Goal: Task Accomplishment & Management: Manage account settings

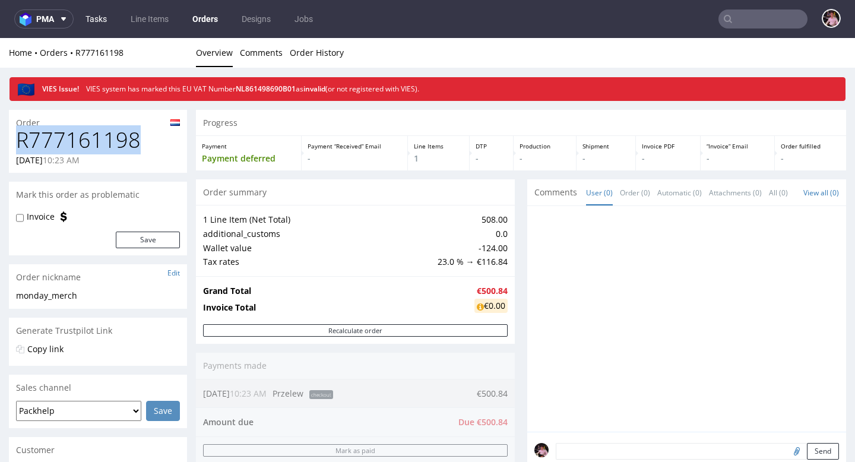
click at [104, 21] on link "Tasks" at bounding box center [96, 19] width 36 height 19
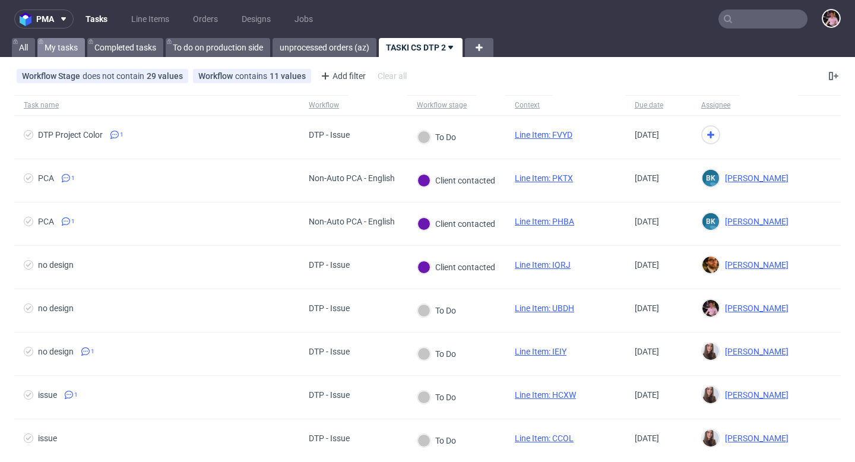
click at [58, 46] on link "My tasks" at bounding box center [61, 47] width 48 height 19
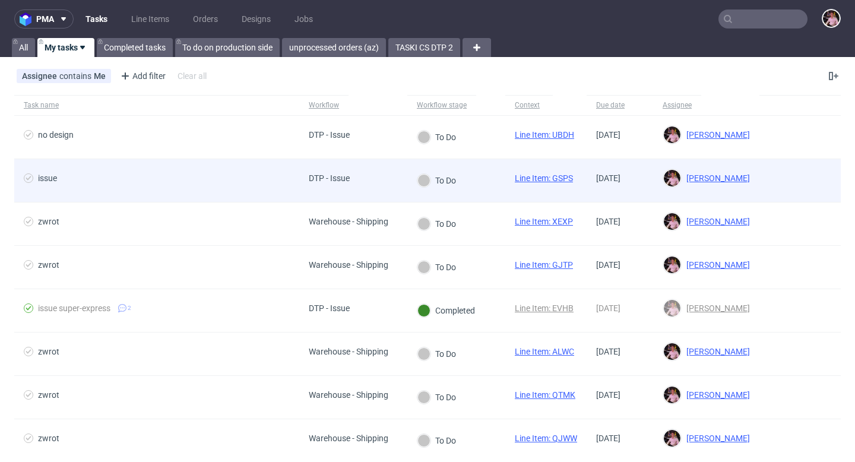
click at [195, 183] on span "issue" at bounding box center [157, 180] width 266 height 14
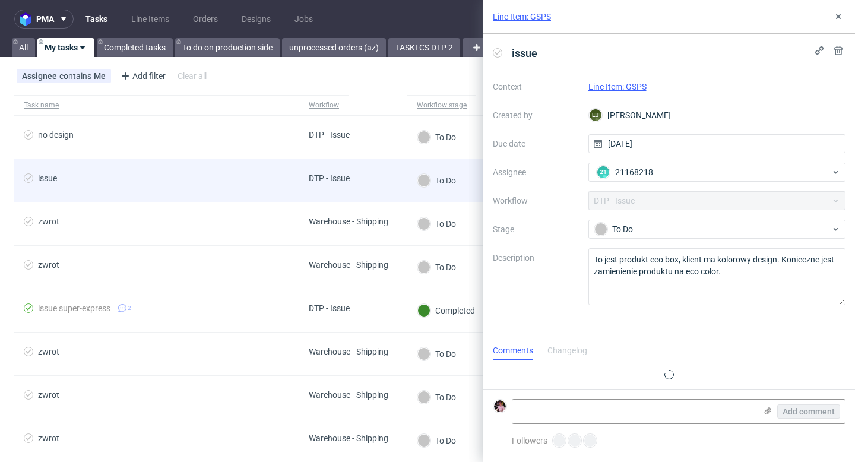
scroll to position [10, 0]
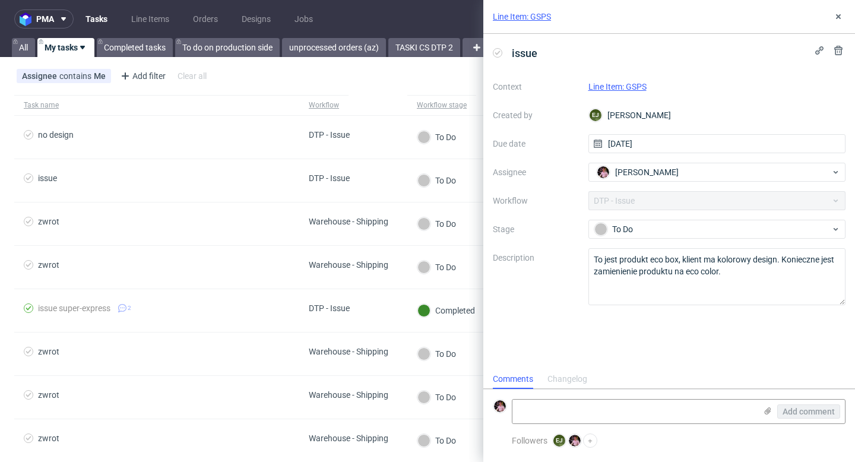
click at [620, 89] on link "Line Item: GSPS" at bounding box center [617, 87] width 58 height 10
click at [662, 170] on span "Aleks Ziemkowski" at bounding box center [647, 172] width 64 height 12
type input "matteo"
click at [679, 201] on div "Matteo Corsico" at bounding box center [717, 198] width 248 height 19
click at [629, 86] on link "Line Item: GSPS" at bounding box center [617, 87] width 58 height 10
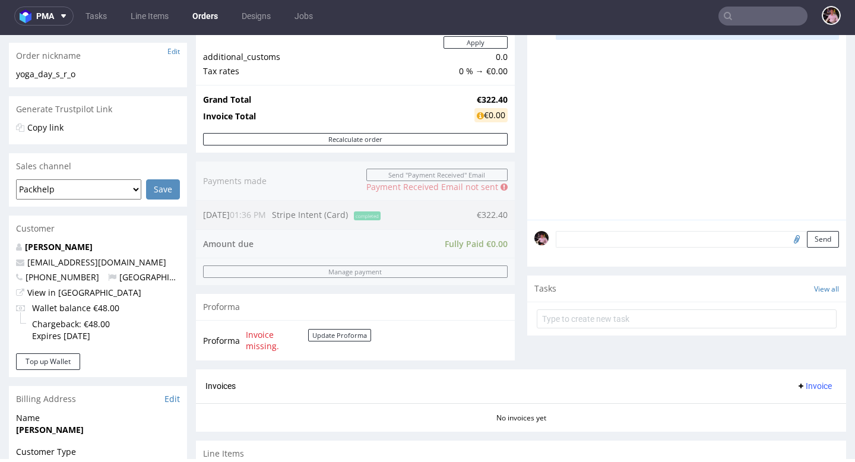
scroll to position [204, 0]
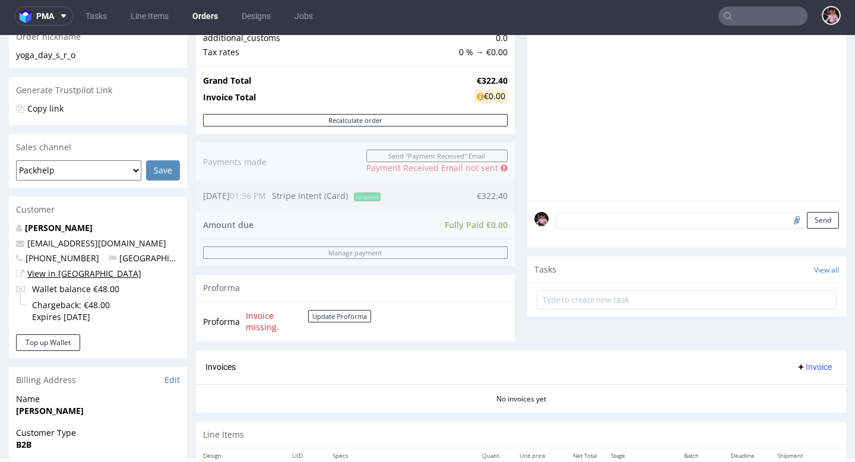
click at [65, 274] on link "View in [GEOGRAPHIC_DATA]" at bounding box center [84, 273] width 114 height 11
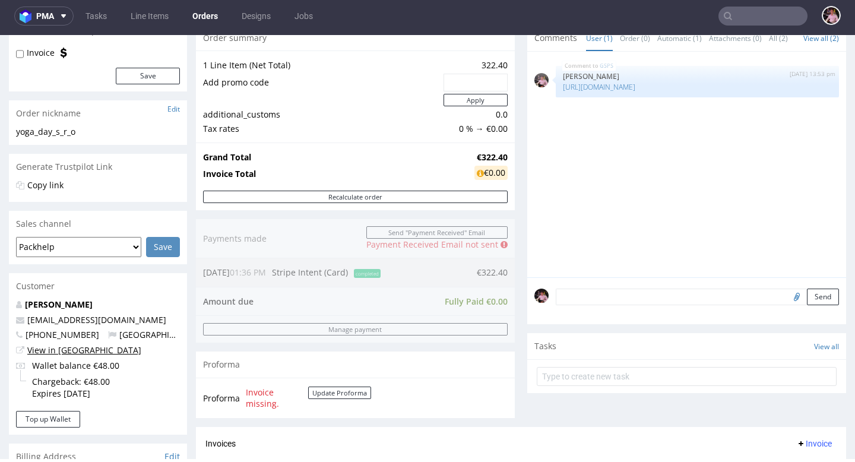
scroll to position [0, 0]
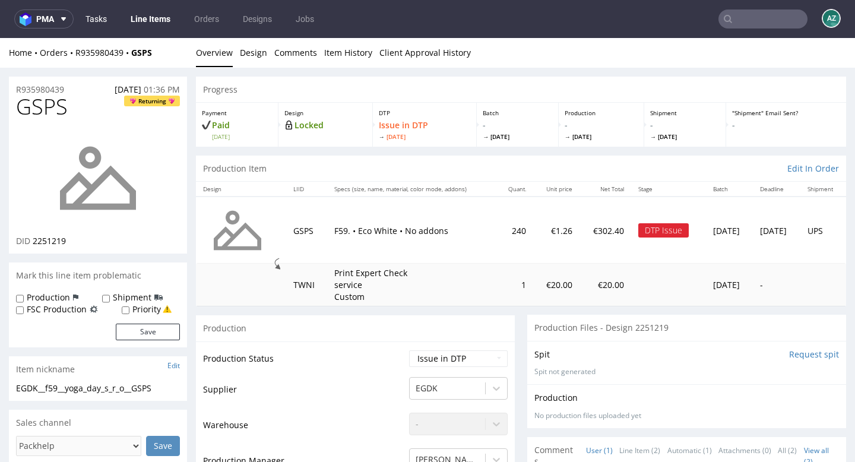
click at [95, 17] on link "Tasks" at bounding box center [96, 19] width 36 height 19
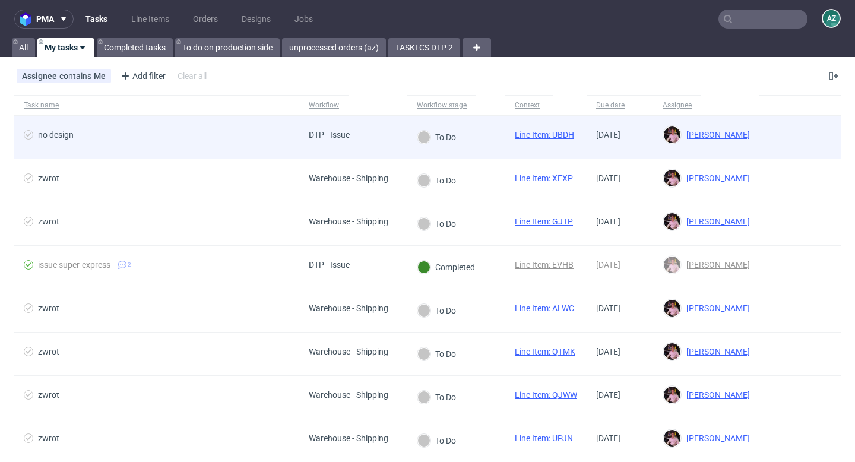
click at [408, 142] on div "To Do" at bounding box center [436, 137] width 59 height 43
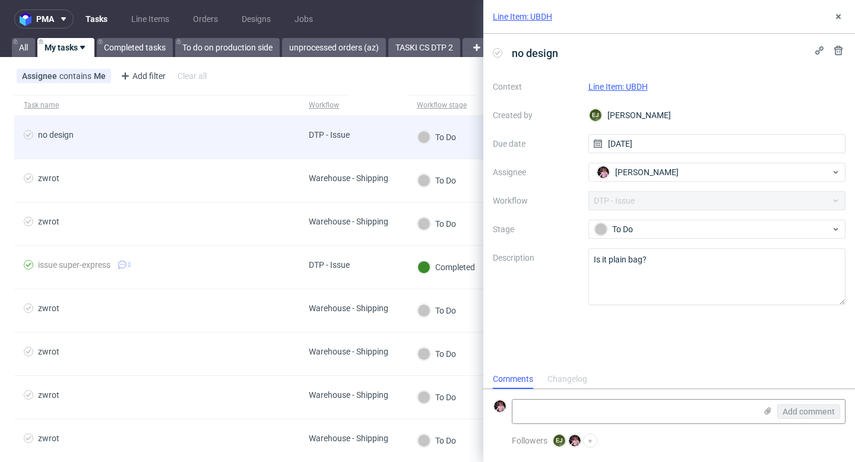
scroll to position [10, 0]
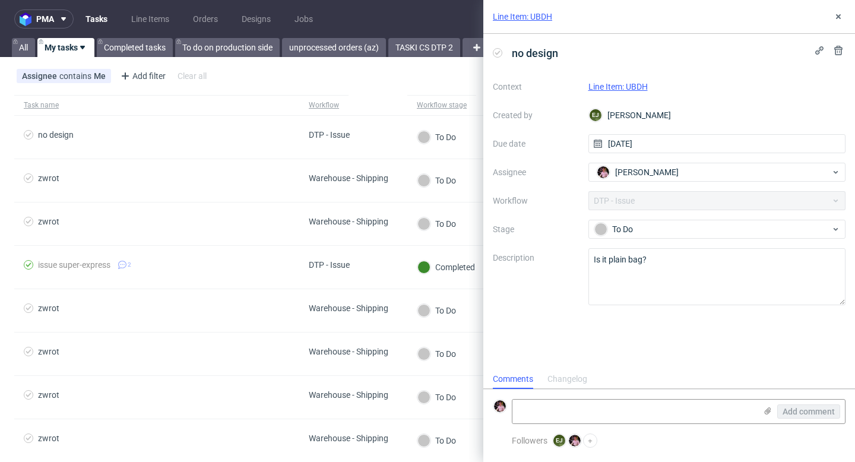
click at [628, 87] on link "Line Item: UBDH" at bounding box center [617, 87] width 59 height 10
click at [578, 416] on textarea at bounding box center [633, 412] width 243 height 24
type textarea "nie, tutaj jest plik:"
click at [765, 413] on use at bounding box center [768, 410] width 7 height 7
click at [0, 0] on input "file" at bounding box center [0, 0] width 0 height 0
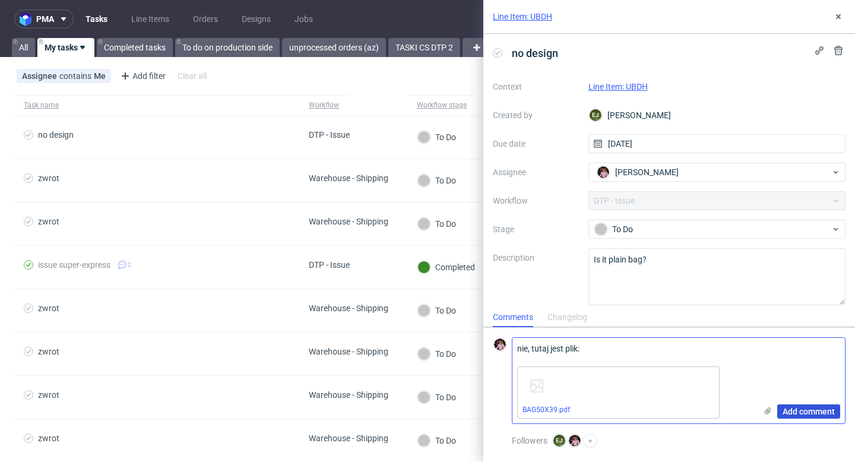
click at [804, 408] on span "Add comment" at bounding box center [809, 411] width 52 height 8
click at [664, 240] on div "Context Line Item: UBDH Created by EJ Elżbieta Jelińska Due date 25/08/2025 Ass…" at bounding box center [669, 191] width 353 height 228
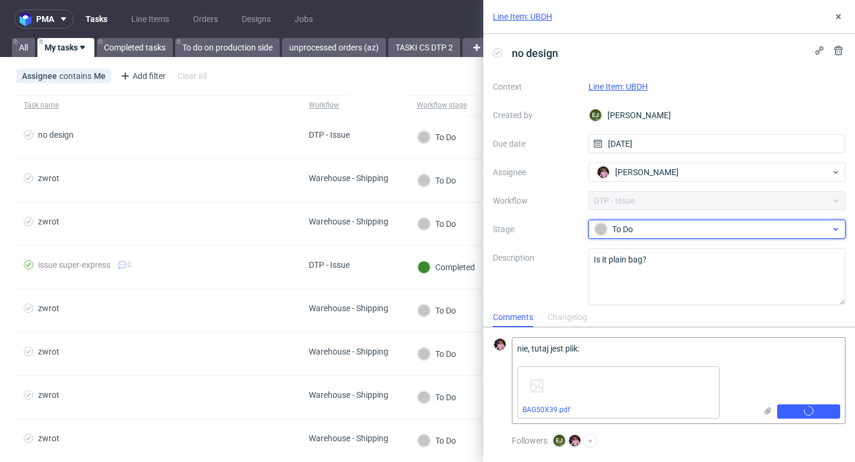
click at [653, 234] on div "To Do" at bounding box center [712, 229] width 236 height 13
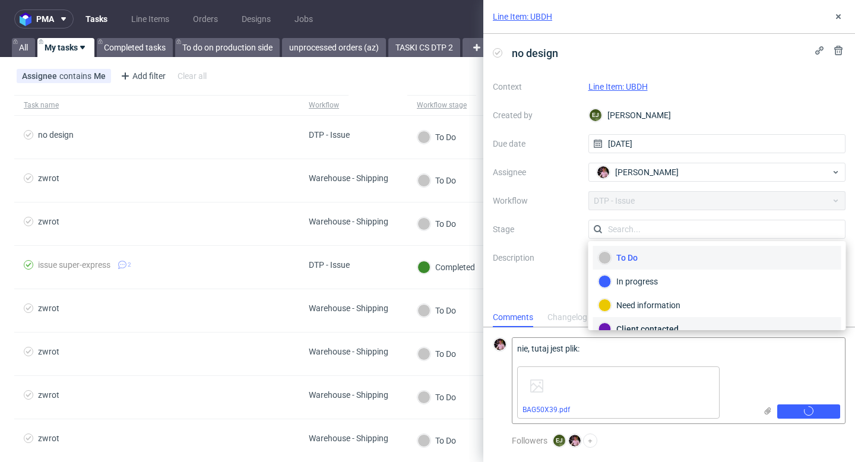
click at [632, 324] on div "Client contacted" at bounding box center [718, 328] width 238 height 13
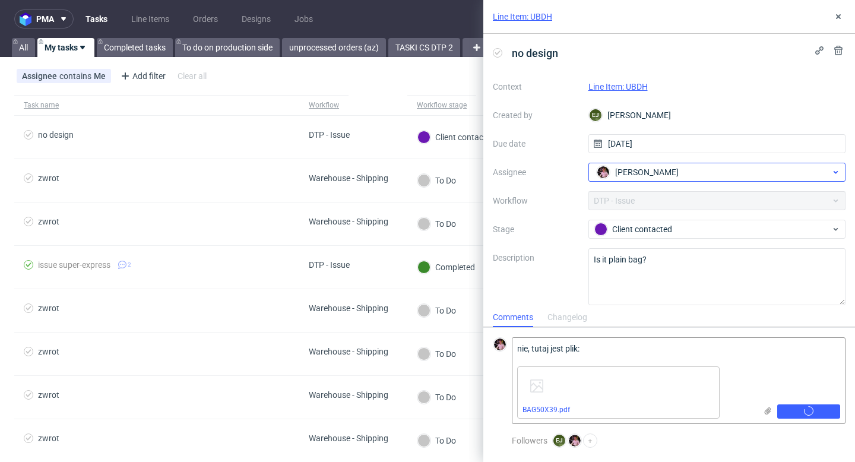
scroll to position [0, 0]
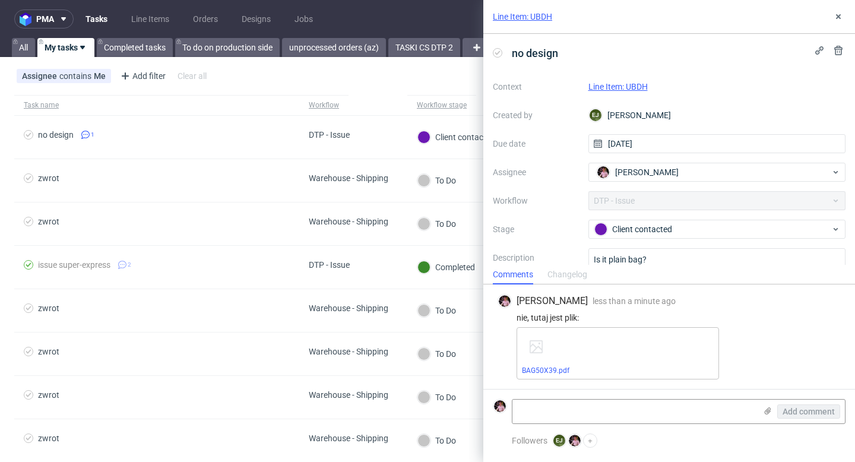
click at [627, 88] on link "Line Item: UBDH" at bounding box center [617, 87] width 59 height 10
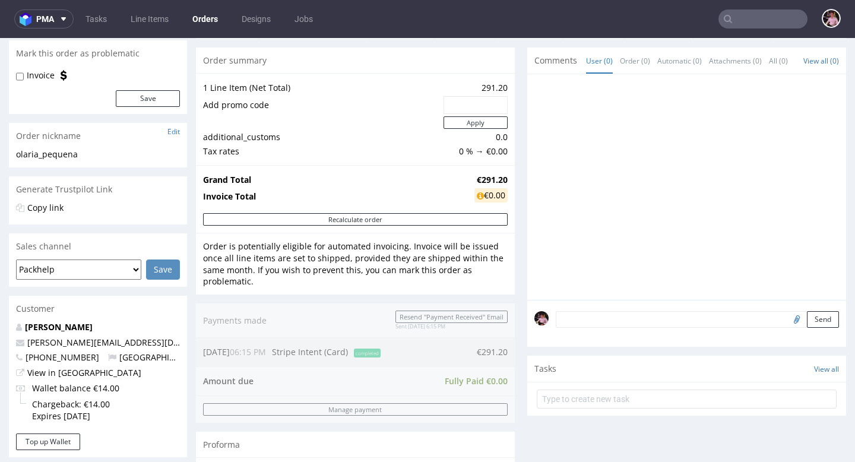
scroll to position [116, 0]
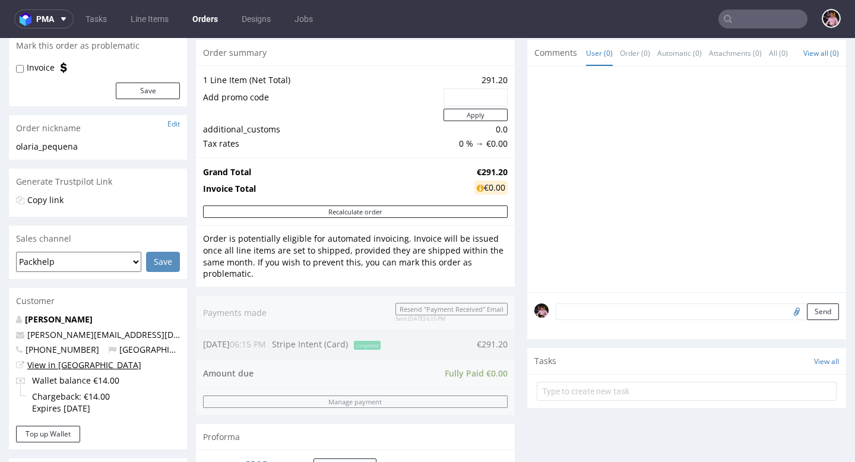
click at [56, 365] on link "View in [GEOGRAPHIC_DATA]" at bounding box center [84, 364] width 114 height 11
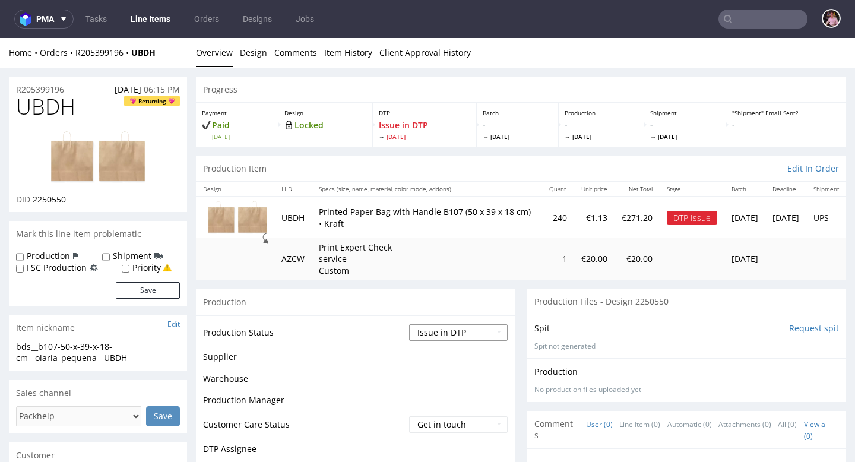
click at [439, 333] on select "Waiting for Artwork Waiting for Diecut Waiting for Mockup Waiting for DTP Waiti…" at bounding box center [458, 332] width 99 height 17
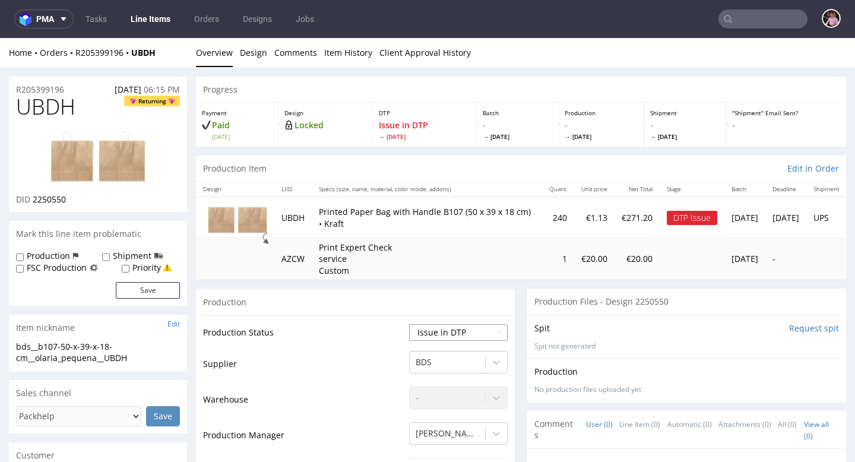
select select "back_for_dtp"
click at [409, 324] on select "Waiting for Artwork Waiting for Diecut Waiting for Mockup Waiting for DTP Waiti…" at bounding box center [458, 332] width 99 height 17
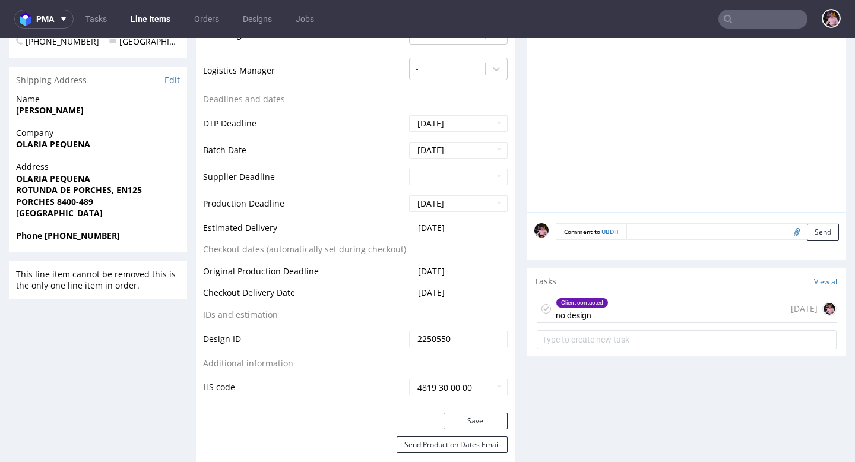
scroll to position [537, 0]
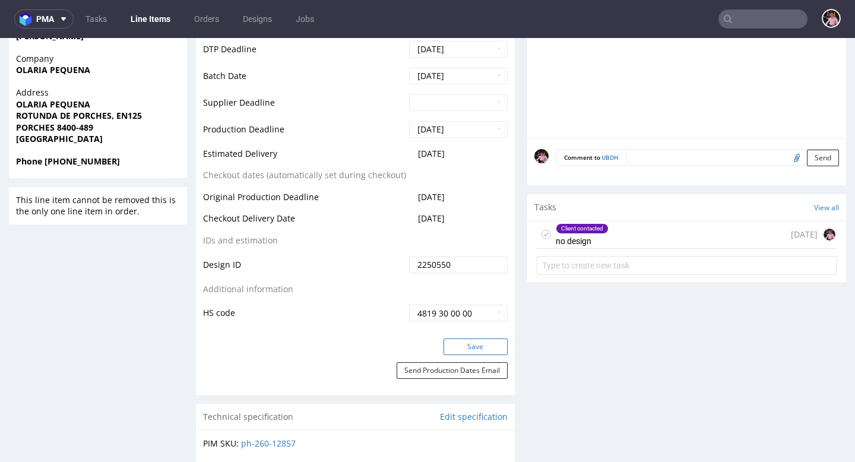
click at [468, 350] on button "Save" at bounding box center [476, 346] width 64 height 17
